Goal: Find specific page/section: Find specific page/section

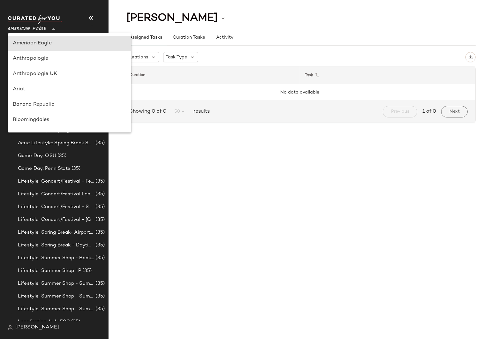
click at [27, 29] on span "American Eagle" at bounding box center [27, 28] width 38 height 12
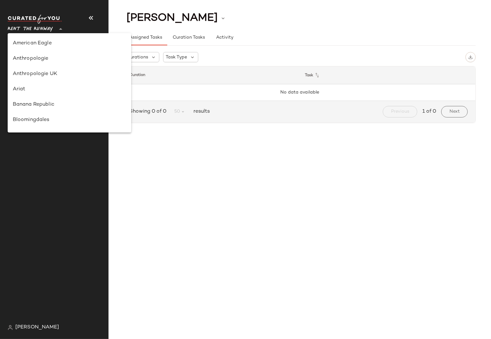
scroll to position [282, 0]
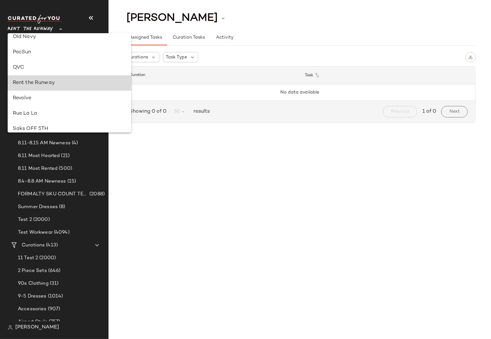
click at [37, 82] on div "Rent the Runway" at bounding box center [69, 83] width 113 height 8
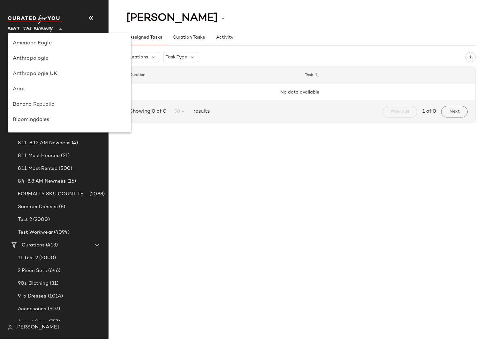
click at [33, 31] on span "Rent the Runway" at bounding box center [30, 28] width 45 height 12
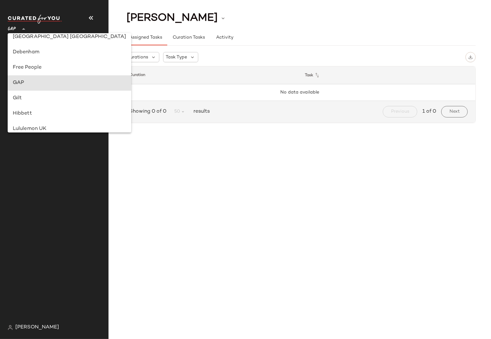
type input "**"
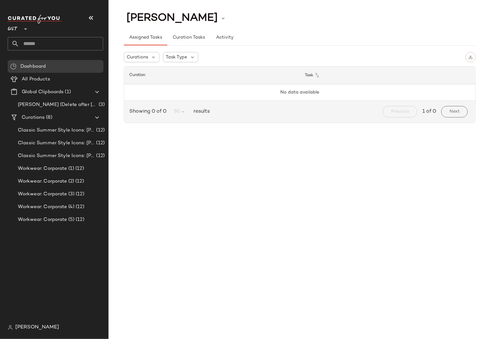
click at [165, 136] on div "[PERSON_NAME] Assigned Tasks Curation Tasks Activity Curations Task Type Curati…" at bounding box center [300, 174] width 383 height 329
click at [41, 77] on span "All Products" at bounding box center [36, 79] width 28 height 7
